Goal: Task Accomplishment & Management: Manage account settings

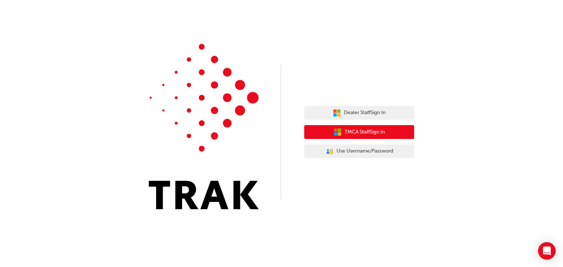
click at [374, 134] on span "TMCA Staff Sign In" at bounding box center [364, 132] width 40 height 8
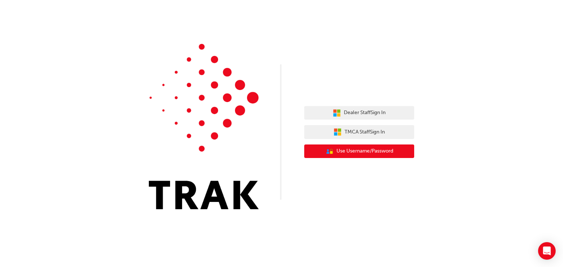
click at [330, 151] on icon "User Authentication Icon - Blue Person, Gold Lock" at bounding box center [329, 152] width 8 height 8
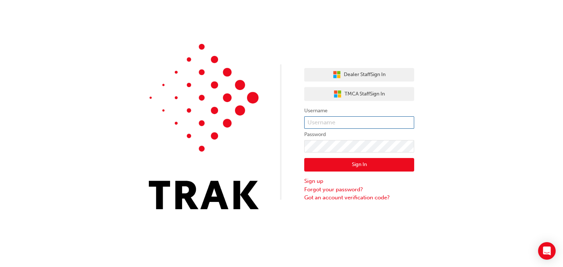
click at [334, 125] on input "text" at bounding box center [359, 122] width 110 height 12
type input "[PERSON_NAME].Arnull"
click button "Sign In" at bounding box center [359, 165] width 110 height 14
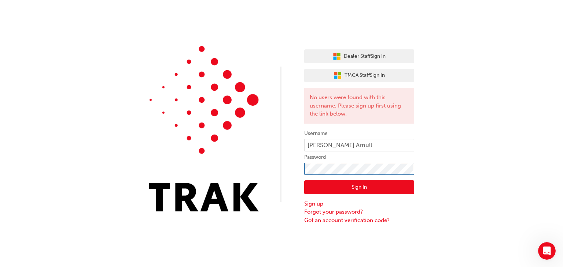
click button "Sign In" at bounding box center [359, 188] width 110 height 14
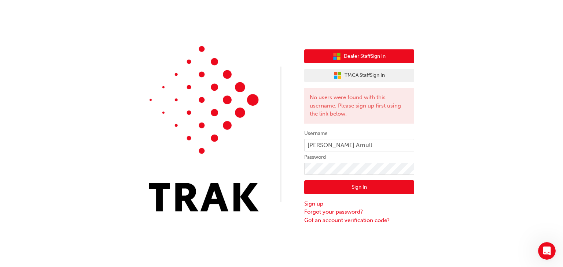
click at [338, 52] on button "Dealer Staff Sign In" at bounding box center [359, 56] width 110 height 14
